Goal: Transaction & Acquisition: Purchase product/service

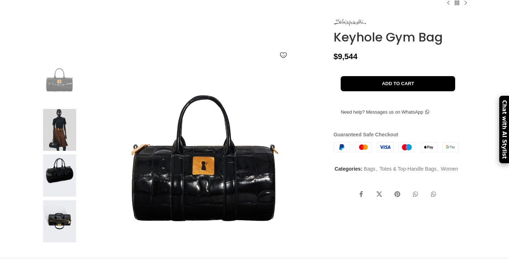
scroll to position [66, 0]
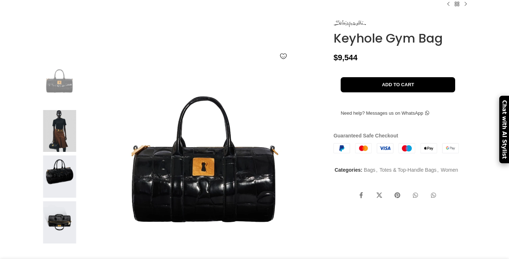
click at [417, 46] on h1 "Keyhole Gym Bag" at bounding box center [401, 38] width 136 height 15
copy div "Keyhole Gym Bag"
